Goal: Task Accomplishment & Management: Manage account settings

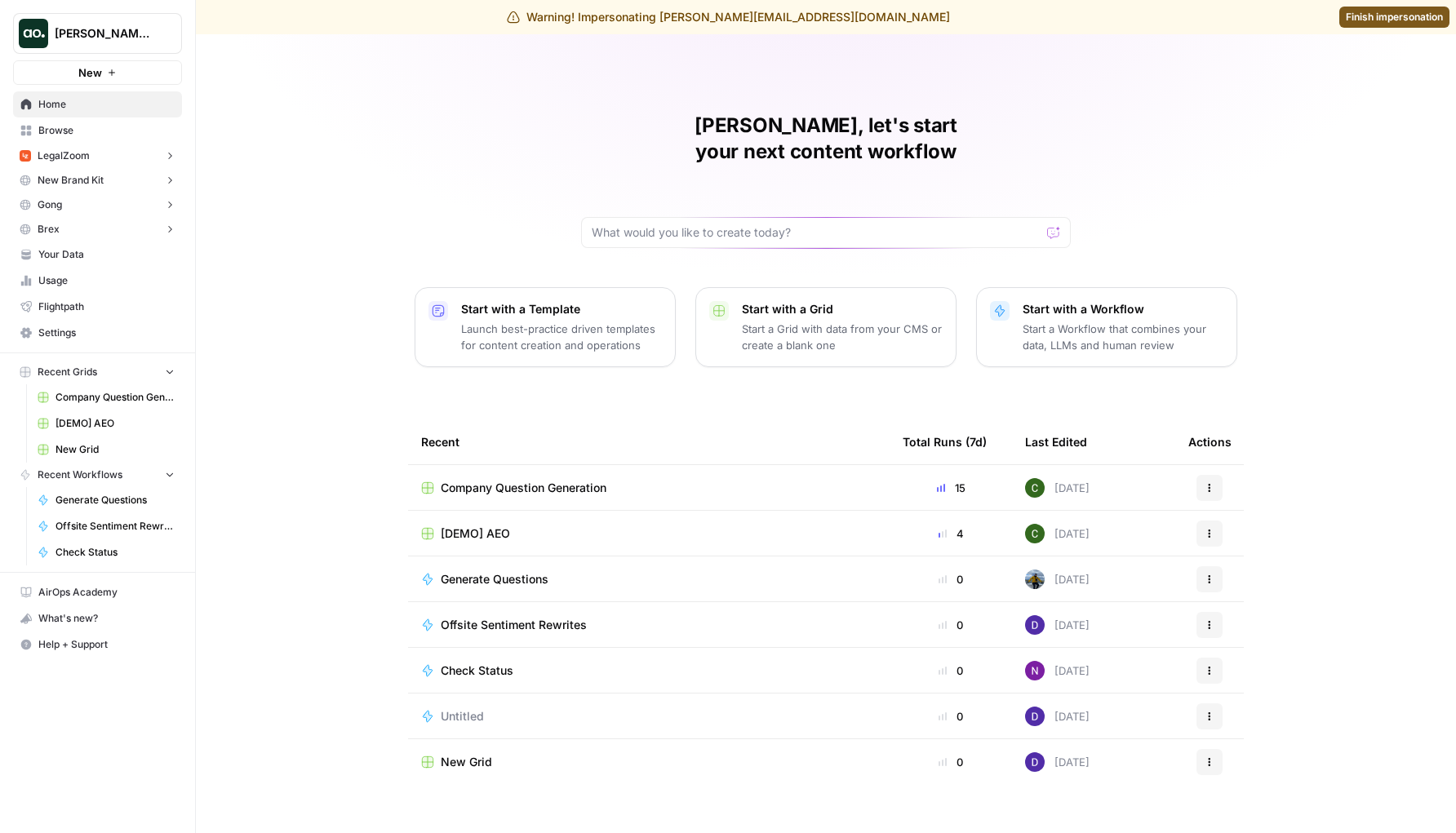
click at [141, 47] on button "[PERSON_NAME] Test" at bounding box center [97, 33] width 169 height 41
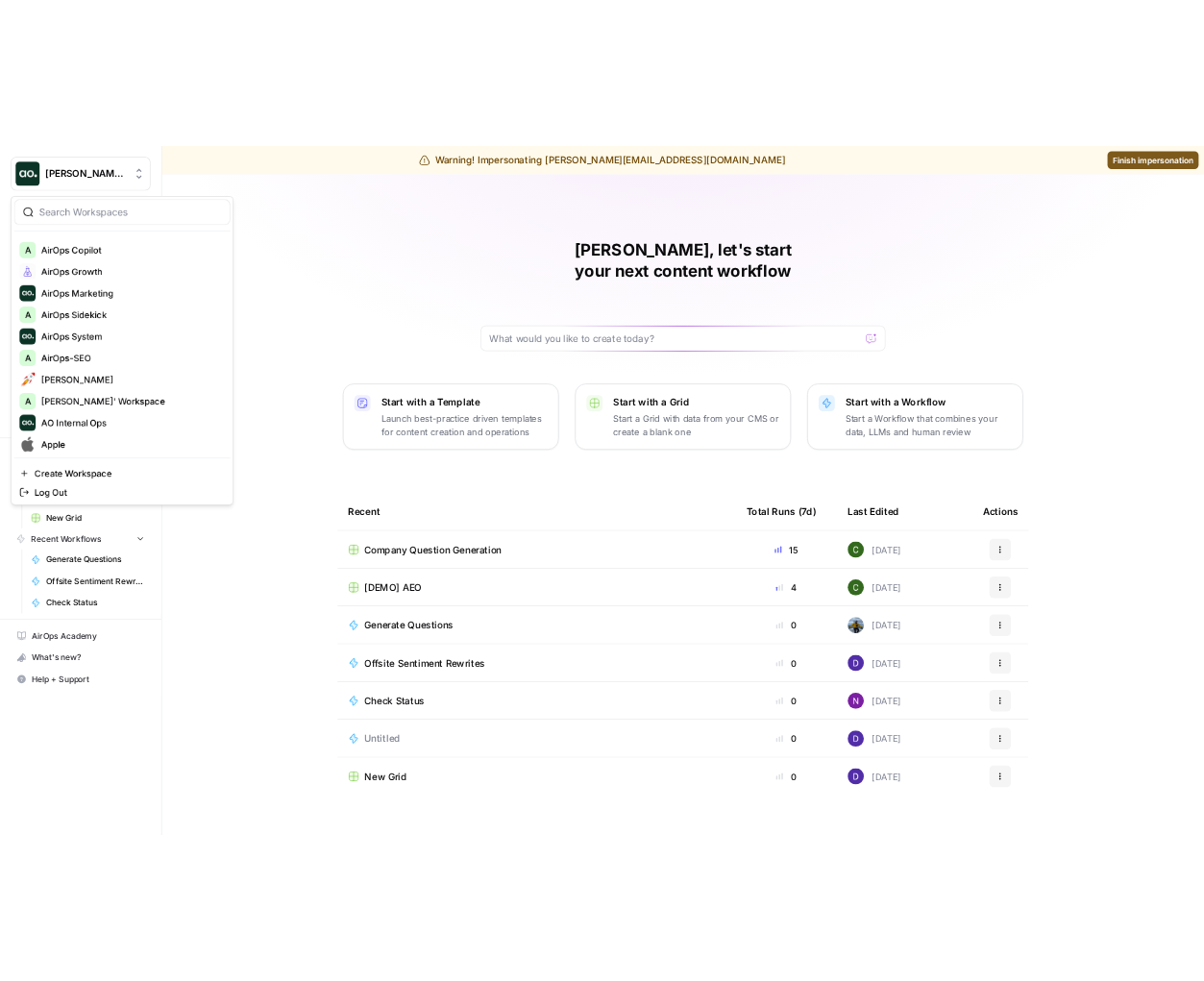
scroll to position [956, 0]
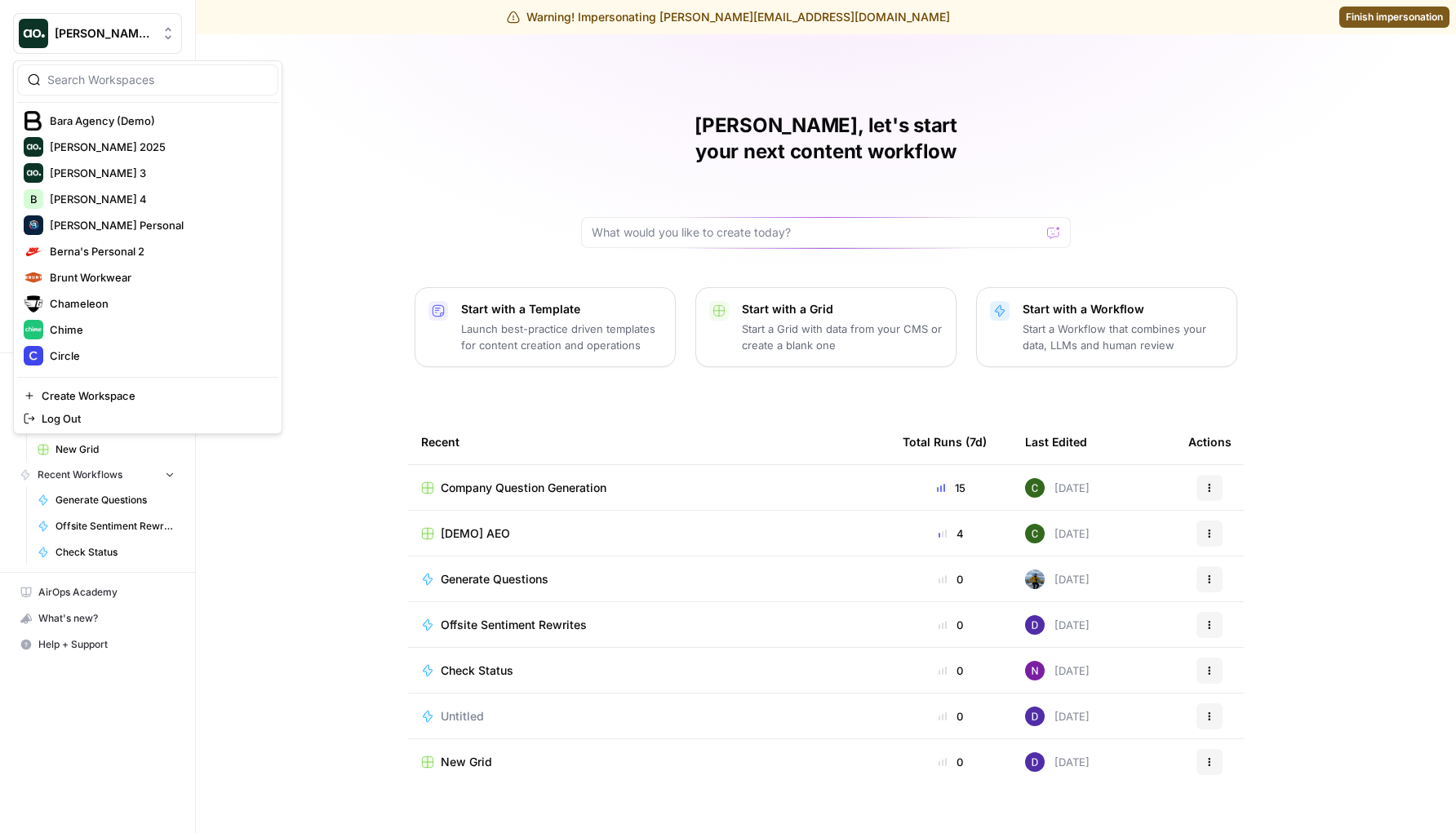
click at [518, 184] on div "[PERSON_NAME], let's start your next content workflow Start with a Template Lau…" at bounding box center [825, 434] width 1260 height 799
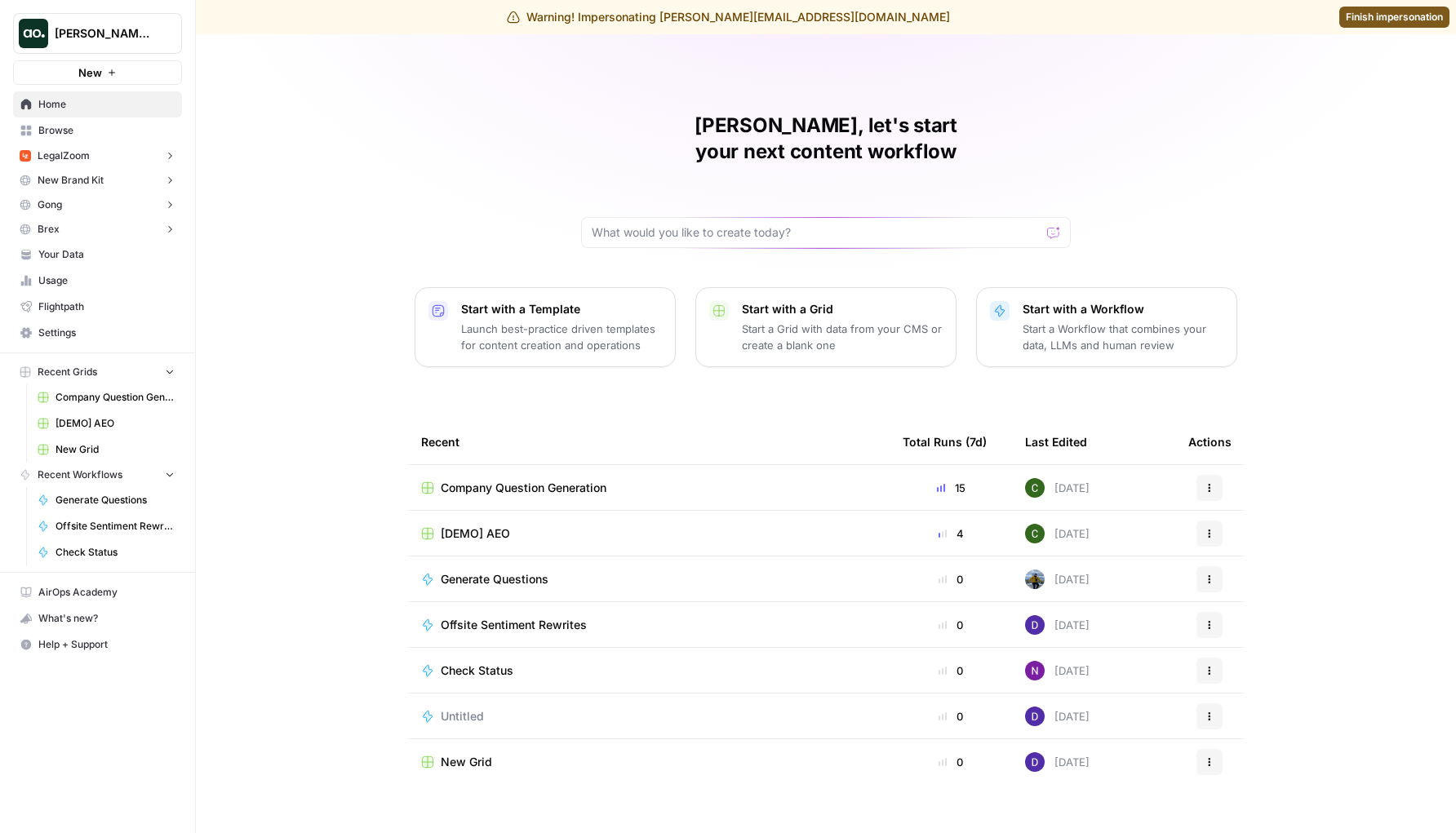
click at [110, 332] on span "Settings" at bounding box center [106, 333] width 136 height 15
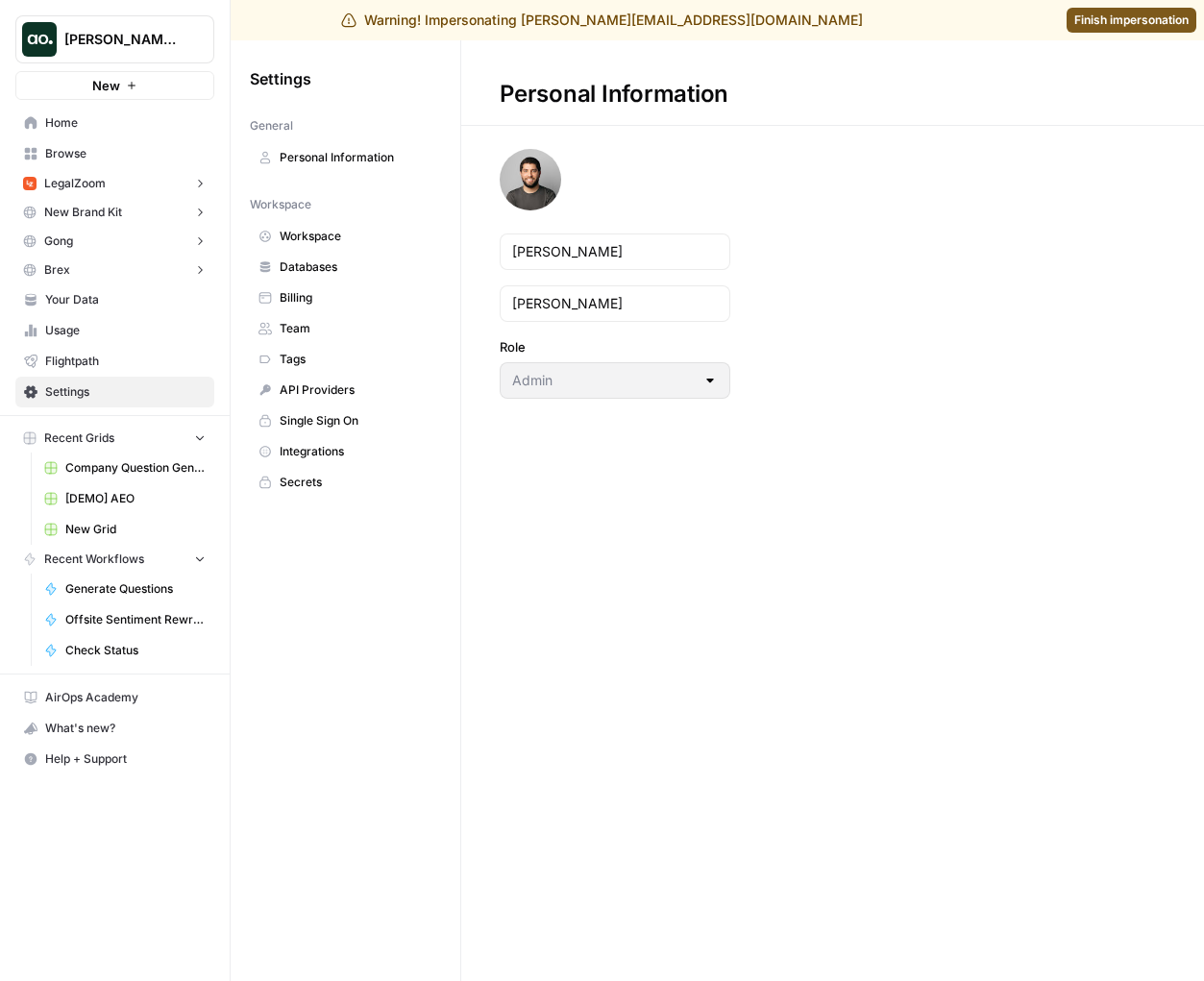
click at [317, 323] on span "Team" at bounding box center [356, 329] width 153 height 18
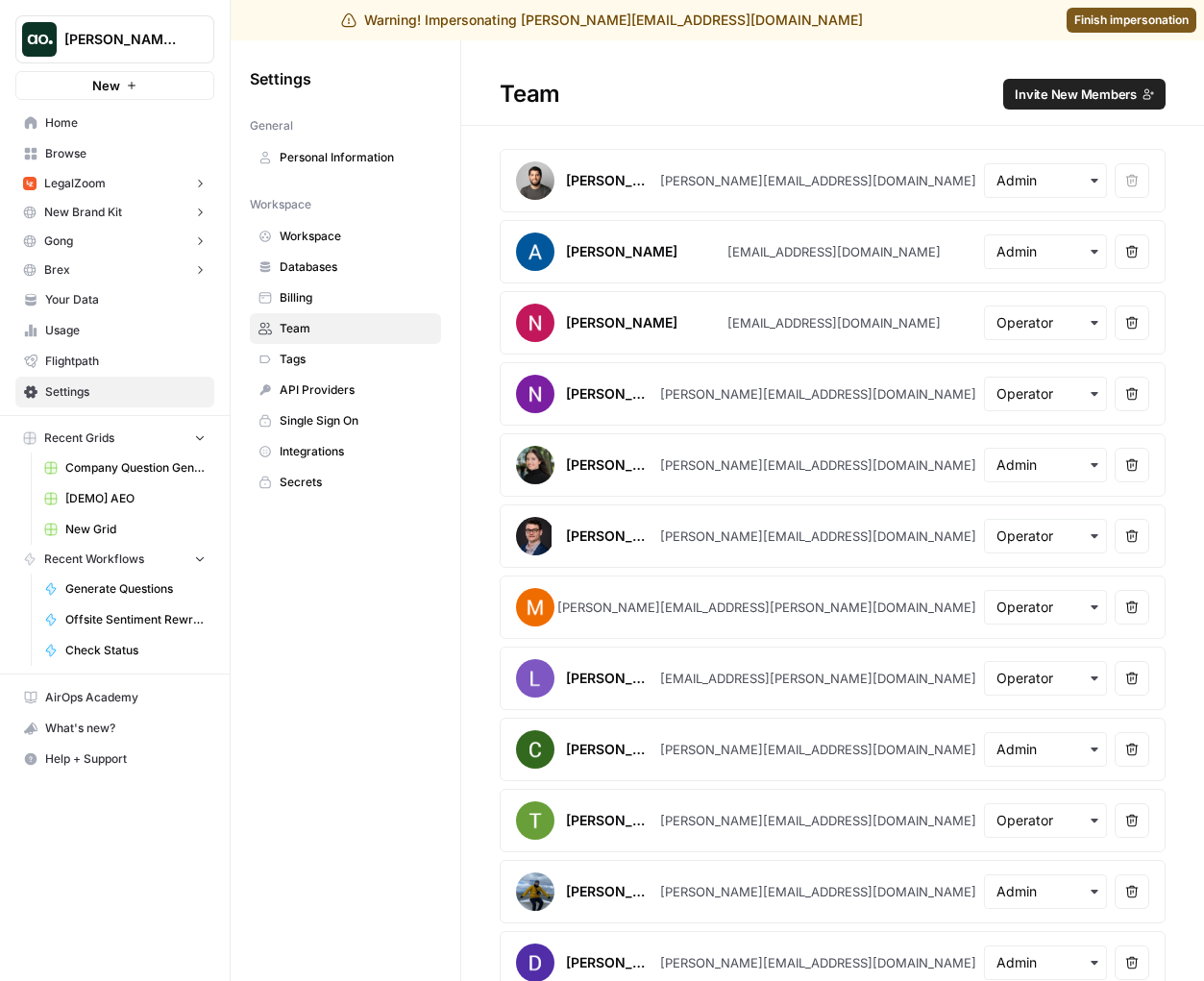
click at [1085, 96] on span "Invite New Members" at bounding box center [1076, 94] width 122 height 20
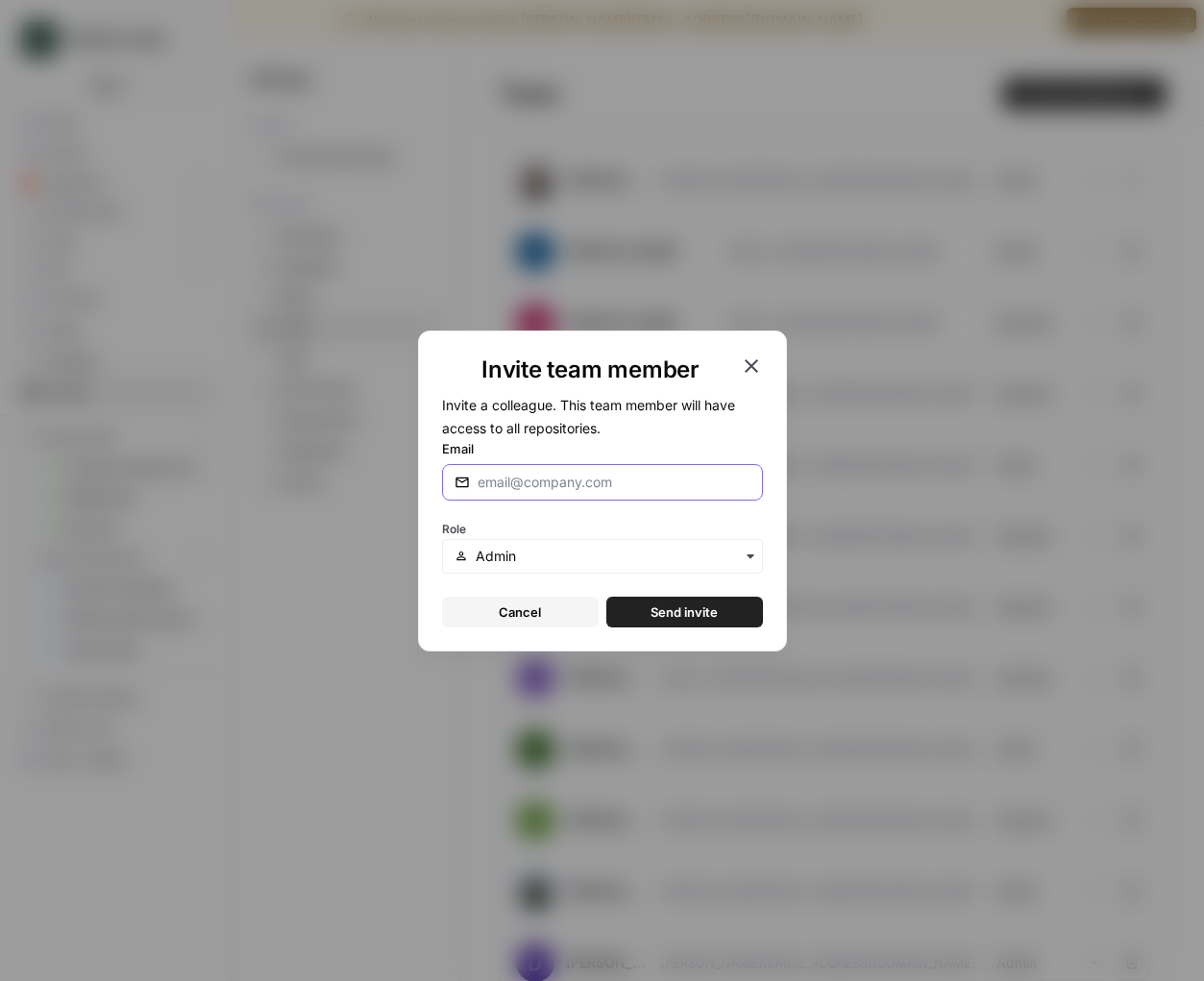
click at [532, 479] on input "Email" at bounding box center [613, 483] width 273 height 20
type input "[PERSON_NAME][EMAIL_ADDRESS][DOMAIN_NAME]"
click at [688, 607] on span "Send invite" at bounding box center [684, 613] width 68 height 20
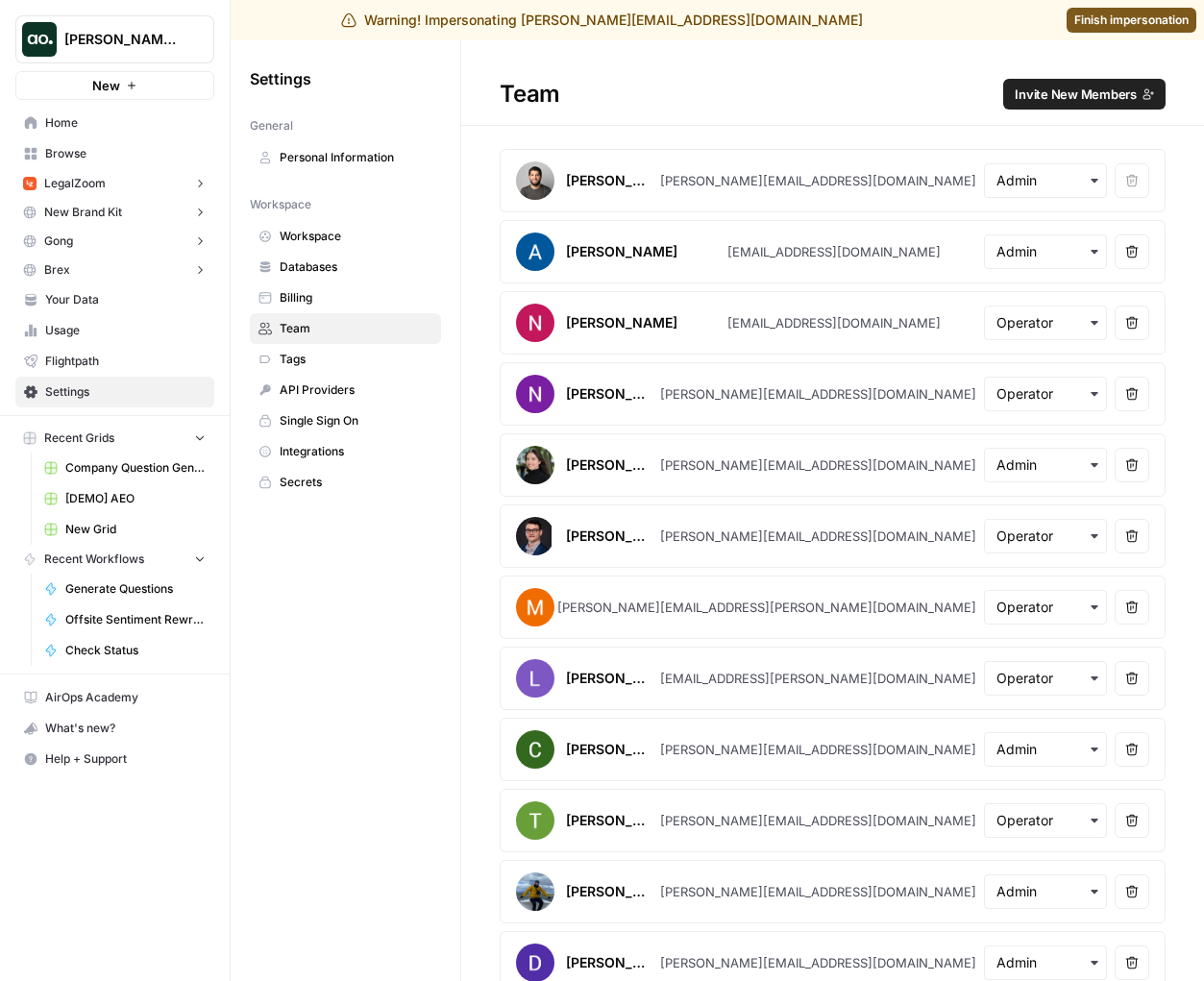
click at [1119, 19] on span "Finish impersonation" at bounding box center [1132, 21] width 115 height 18
